Goal: Communication & Community: Participate in discussion

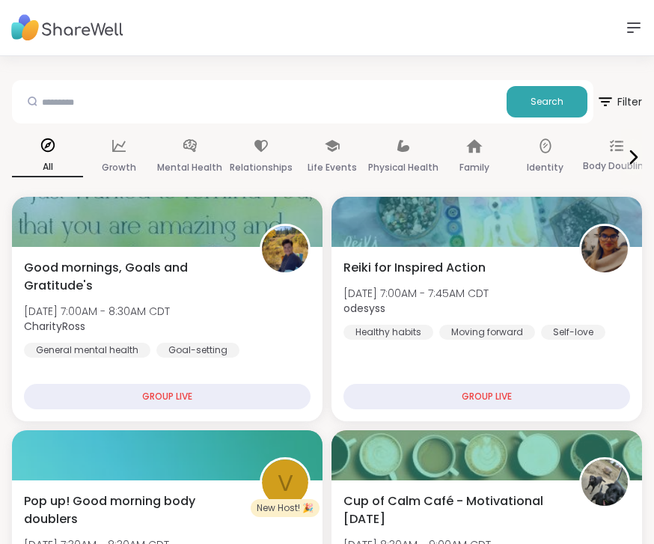
click at [633, 24] on icon at bounding box center [634, 27] width 12 height 9
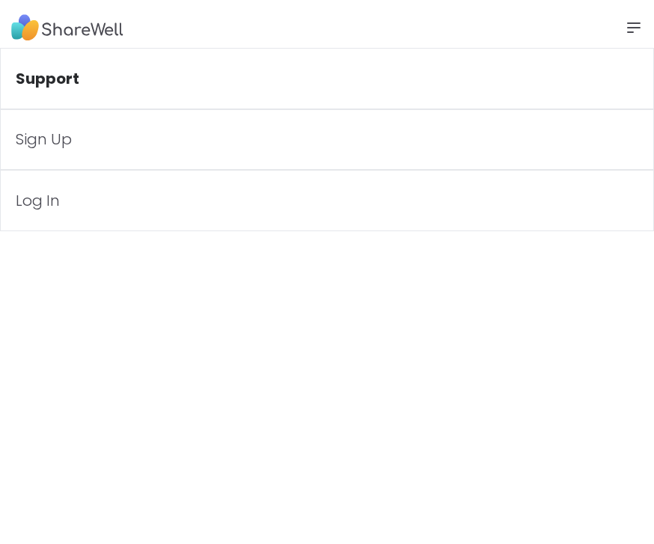
click at [91, 184] on link "Log In" at bounding box center [327, 200] width 654 height 61
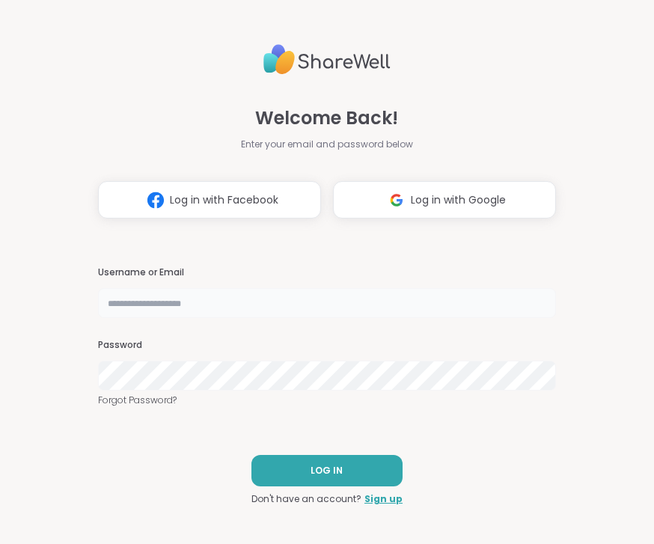
click at [269, 299] on input "text" at bounding box center [327, 303] width 458 height 30
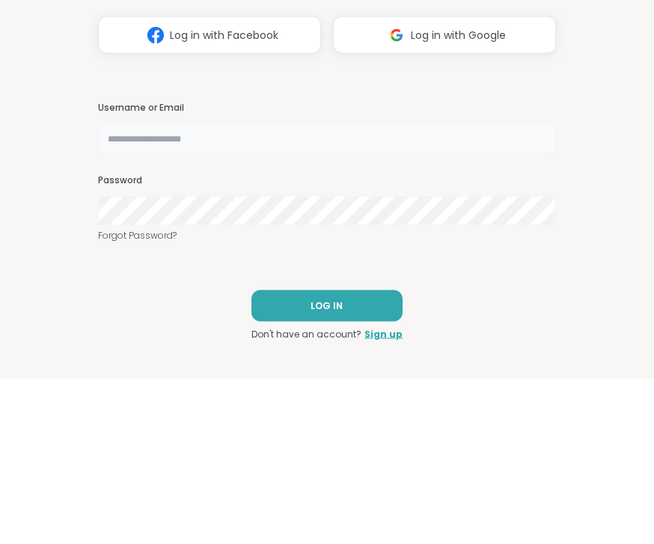
type input "**********"
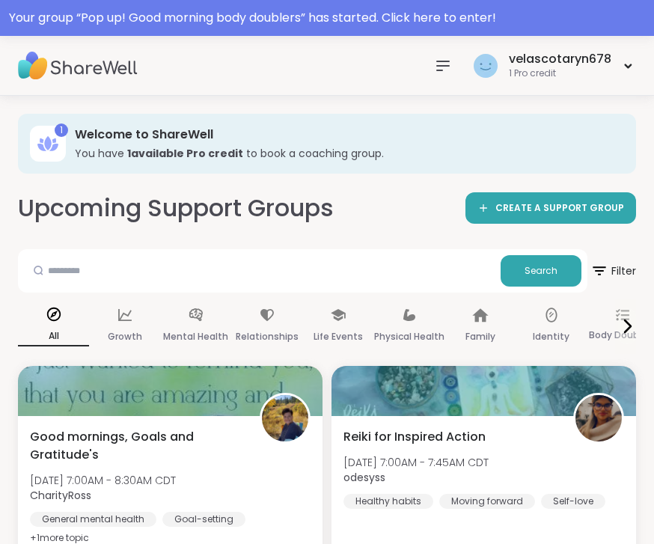
click at [339, 13] on div "Your group “ Pop up! Good morning body doublers ” has started. Click here to en…" at bounding box center [327, 18] width 636 height 18
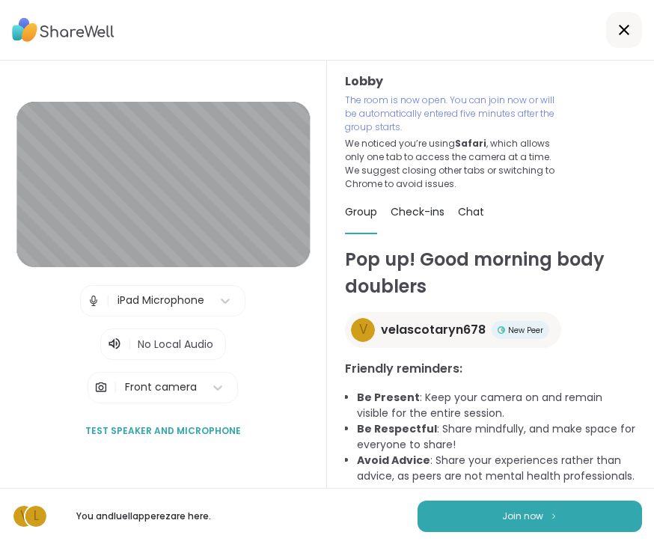
click at [481, 530] on button "Join now" at bounding box center [530, 516] width 224 height 31
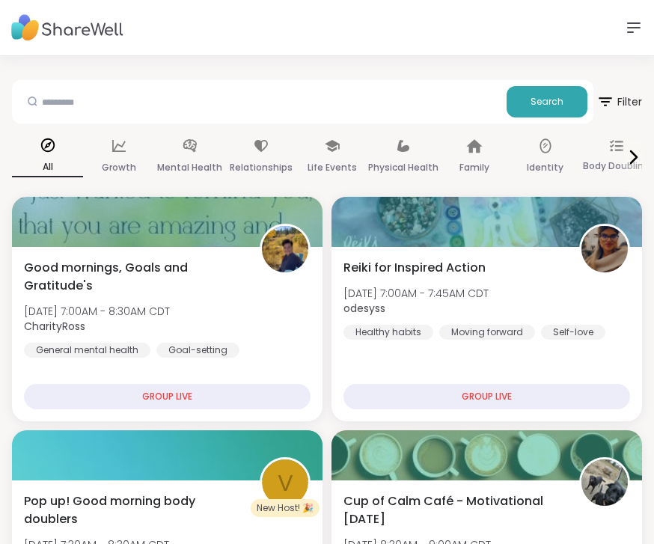
click at [647, 16] on div "Support Sign Up Log In" at bounding box center [327, 28] width 654 height 56
click at [626, 14] on div "Support Sign Up Log In" at bounding box center [327, 28] width 654 height 56
